Goal: Transaction & Acquisition: Download file/media

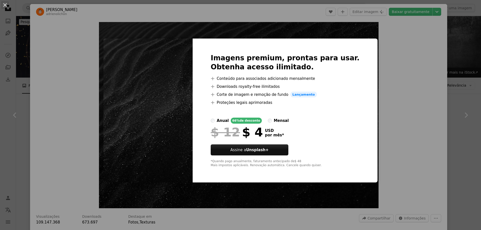
scroll to position [613, 0]
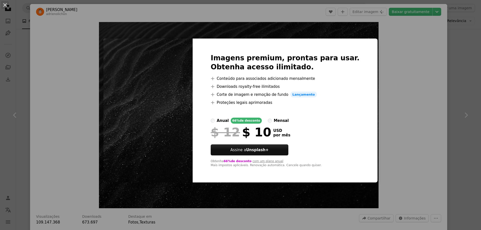
click at [402, 82] on div "An X shape Imagens premium, prontas para usar. Obtenha acesso ilimitado. A plus…" at bounding box center [240, 115] width 481 height 230
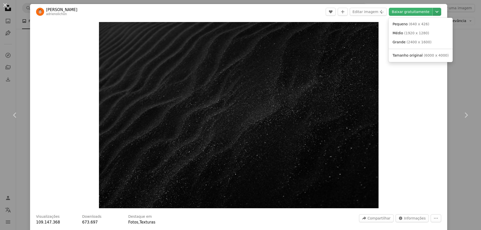
click at [441, 13] on icon "Chevron down" at bounding box center [437, 12] width 8 height 6
click at [409, 43] on span "( 2400 x 1600 )" at bounding box center [419, 42] width 25 height 4
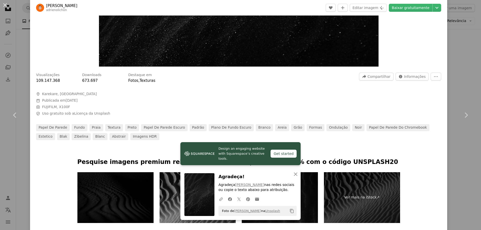
scroll to position [220, 0]
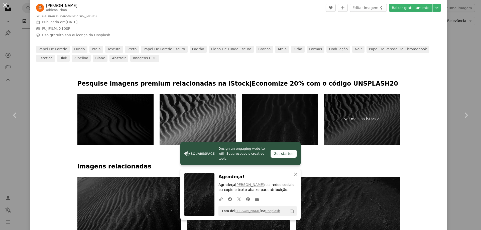
click at [468, 79] on div "An X shape Chevron left Chevron right Design an engaging website with Squarespa…" at bounding box center [240, 115] width 481 height 230
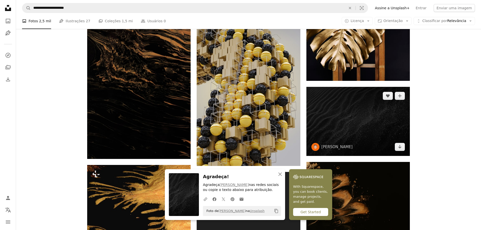
click at [345, 124] on img at bounding box center [357, 121] width 103 height 69
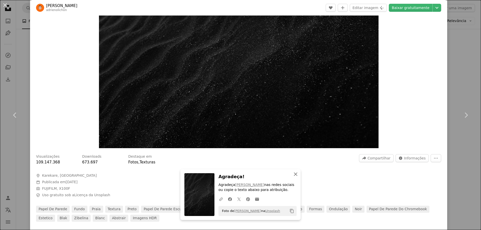
click at [297, 175] on icon "An X shape" at bounding box center [296, 174] width 6 height 6
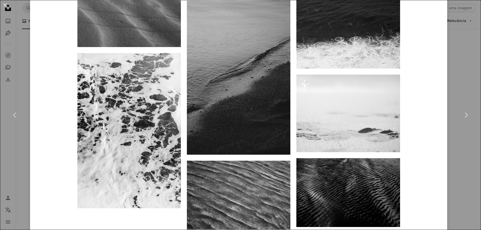
scroll to position [5617, 0]
